Goal: Task Accomplishment & Management: Manage account settings

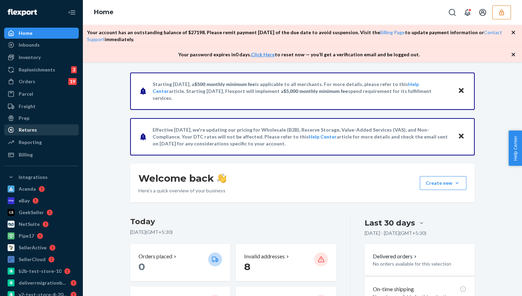
click at [47, 127] on div "Returns" at bounding box center [41, 130] width 73 height 10
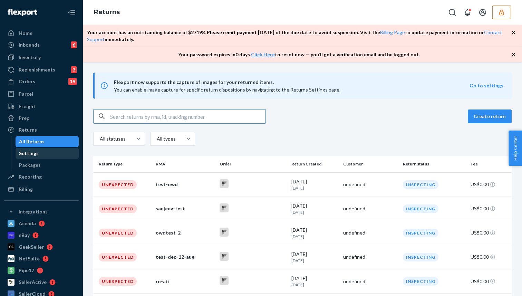
click at [30, 156] on div "Settings" at bounding box center [29, 153] width 20 height 7
